Goal: Task Accomplishment & Management: Use online tool/utility

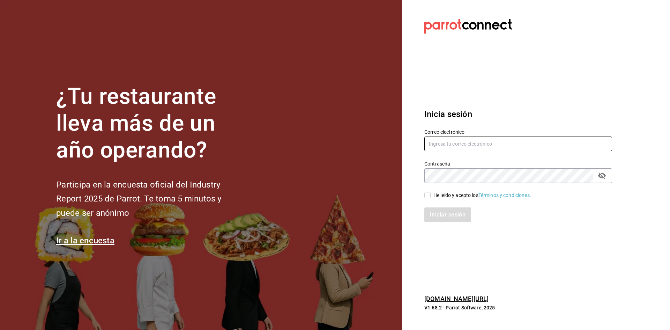
type input "[PERSON_NAME][EMAIL_ADDRESS][DOMAIN_NAME]"
click at [436, 197] on div "He leído y acepto los Términos y condiciones." at bounding box center [482, 195] width 98 height 7
click at [431, 197] on input "He leído y acepto los Términos y condiciones." at bounding box center [427, 195] width 6 height 6
checkbox input "true"
click at [433, 207] on div "Iniciar sesión" at bounding box center [514, 210] width 196 height 23
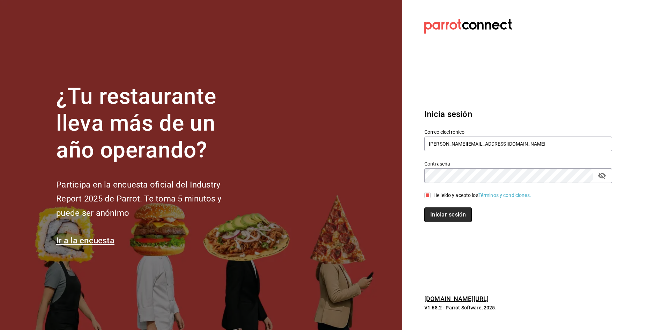
click at [433, 218] on button "Iniciar sesión" at bounding box center [447, 214] width 47 height 15
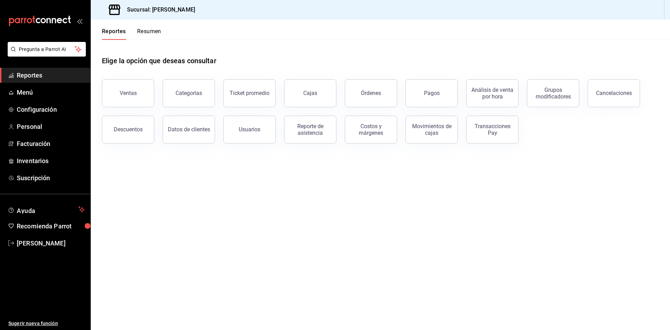
click at [143, 37] on button "Resumen" at bounding box center [149, 34] width 24 height 12
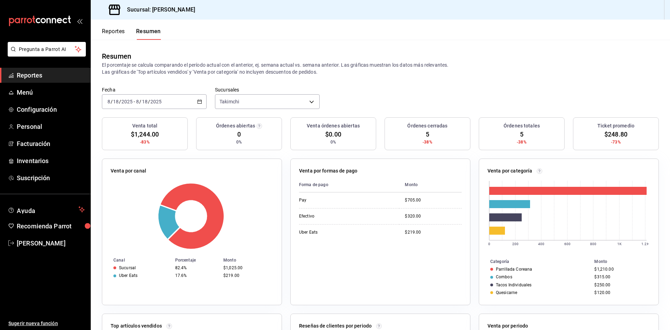
click at [121, 29] on button "Reportes" at bounding box center [113, 34] width 23 height 12
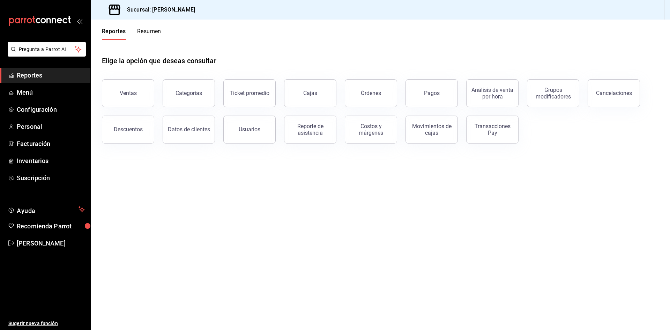
click at [340, 92] on div "Órdenes" at bounding box center [366, 89] width 61 height 36
click at [369, 93] on div "Órdenes" at bounding box center [371, 93] width 20 height 7
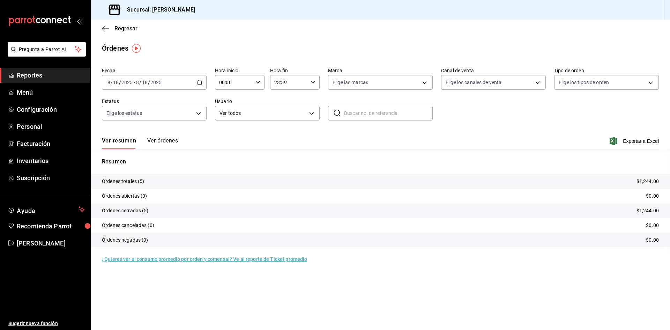
click at [162, 142] on button "Ver órdenes" at bounding box center [162, 143] width 31 height 12
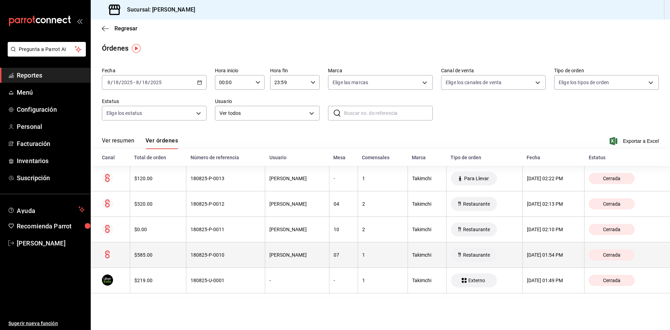
click at [219, 254] on div "180825-P-0010" at bounding box center [226, 255] width 70 height 6
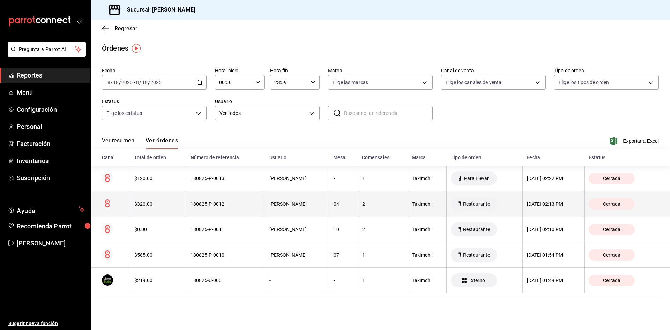
click at [244, 205] on div "180825-P-0012" at bounding box center [226, 204] width 70 height 6
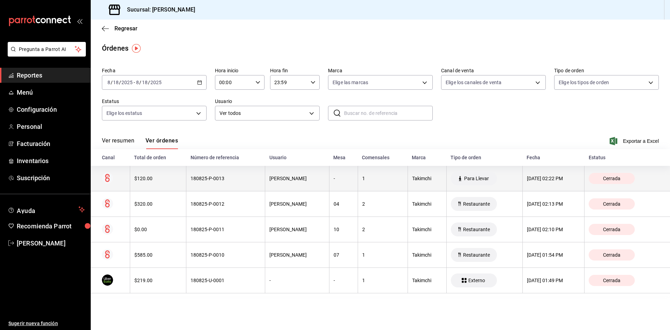
click at [219, 181] on div "180825-P-0013" at bounding box center [226, 179] width 70 height 6
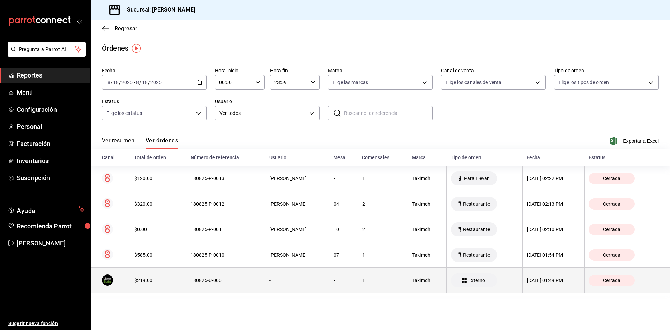
click at [329, 276] on th "-" at bounding box center [343, 280] width 29 height 25
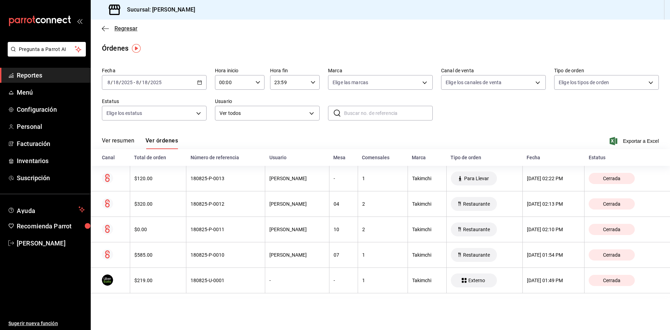
click at [104, 27] on icon "button" at bounding box center [103, 28] width 3 height 5
